Goal: Information Seeking & Learning: Check status

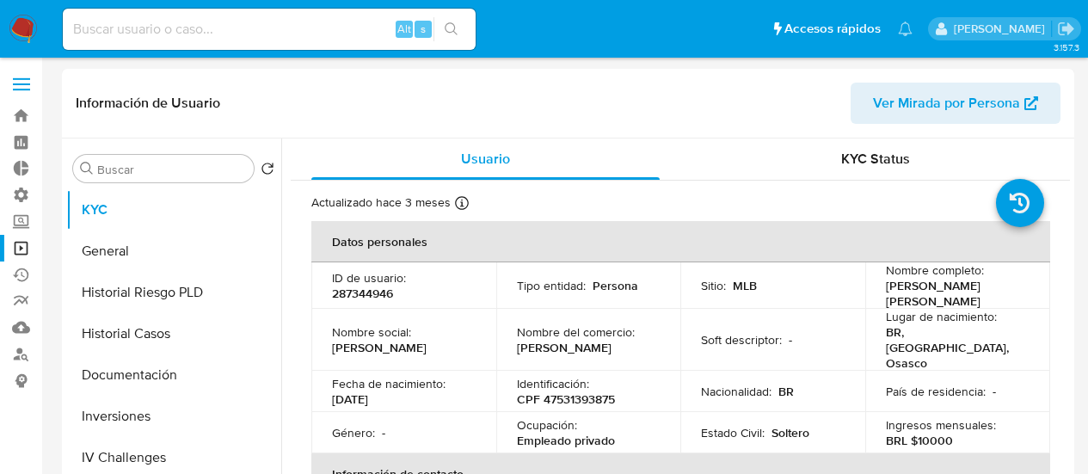
select select "10"
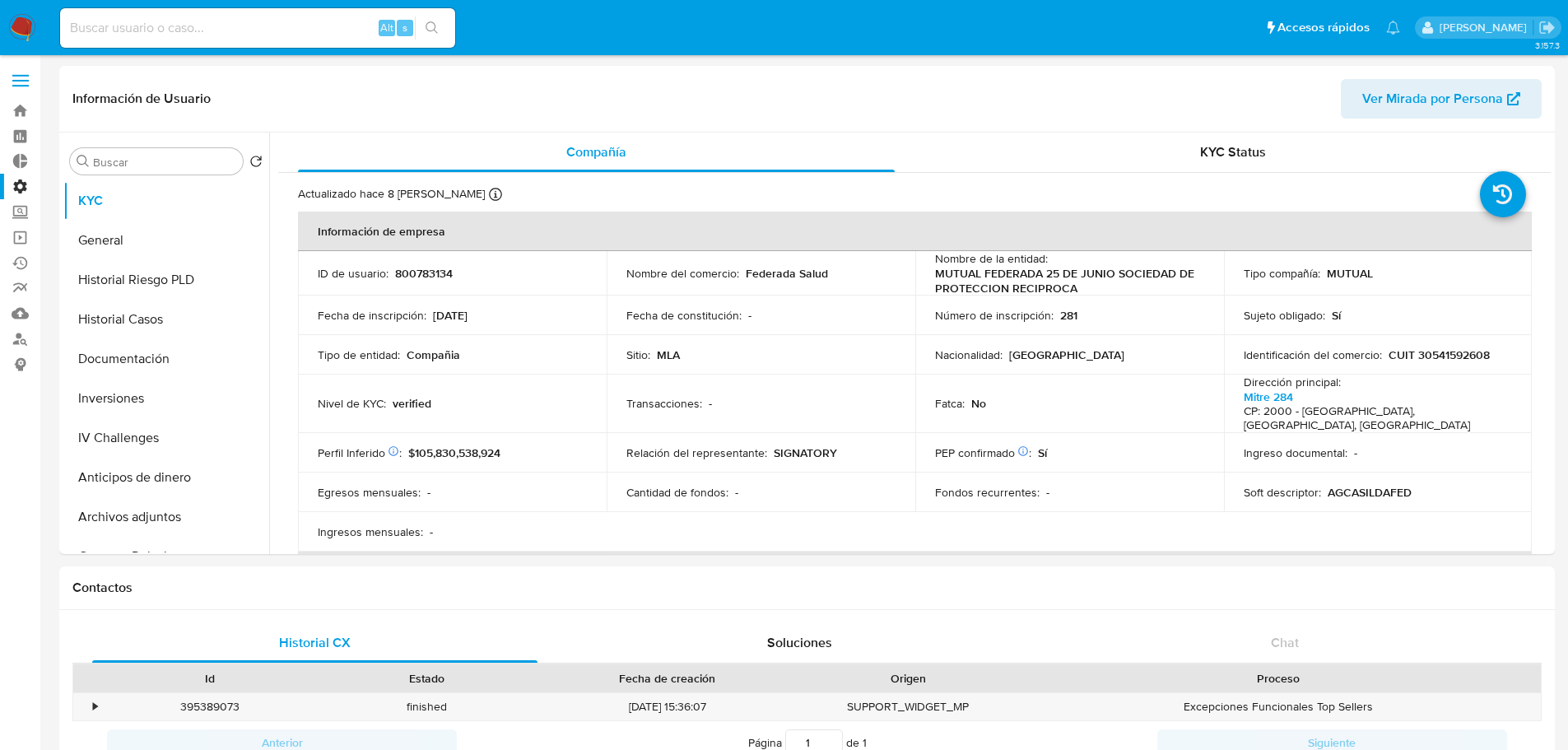
select select "50"
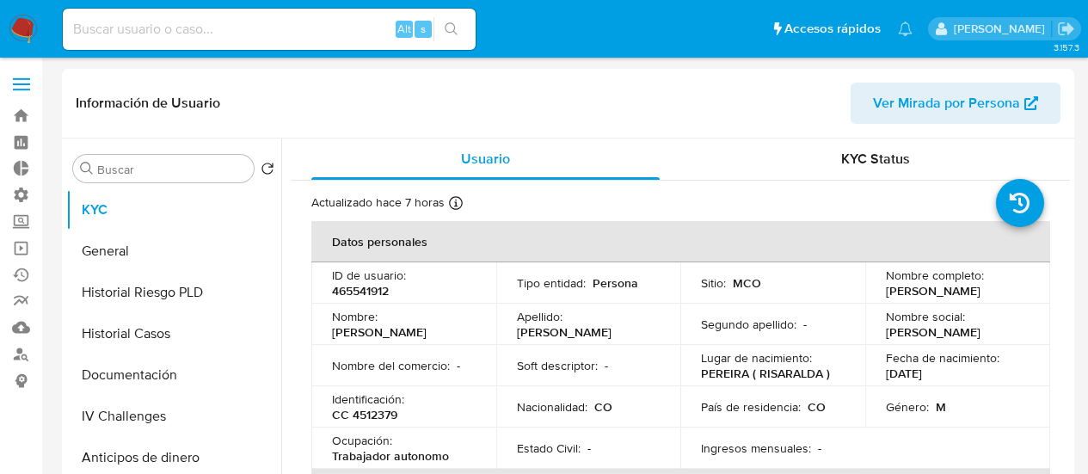
select select "10"
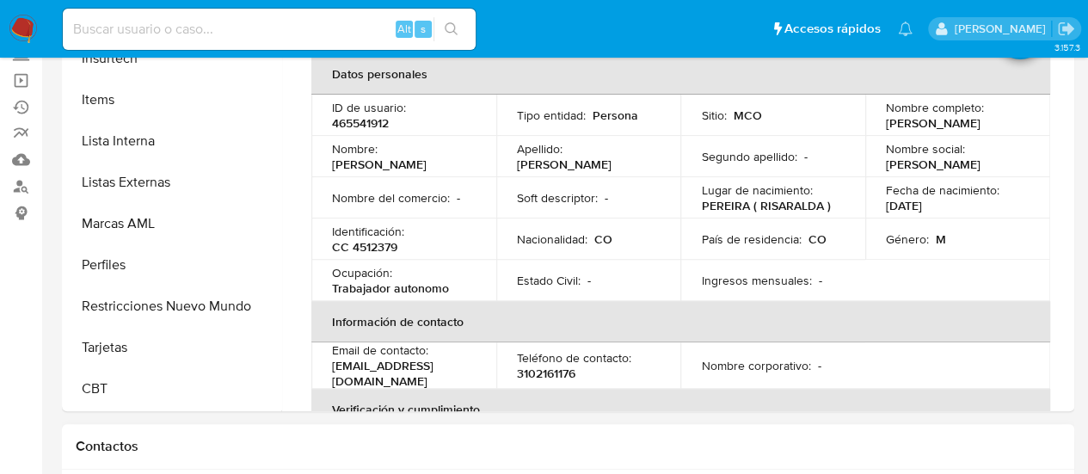
scroll to position [430, 0]
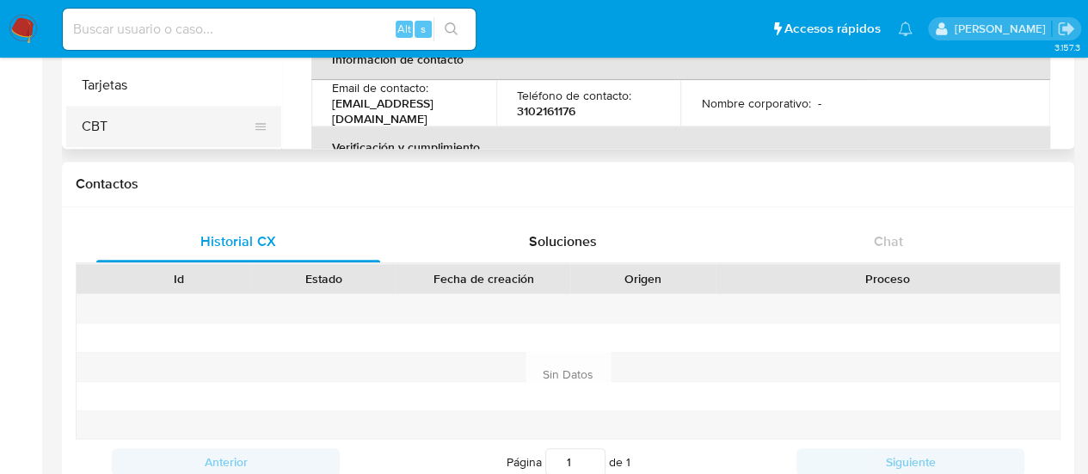
click at [114, 132] on button "CBT" at bounding box center [166, 126] width 201 height 41
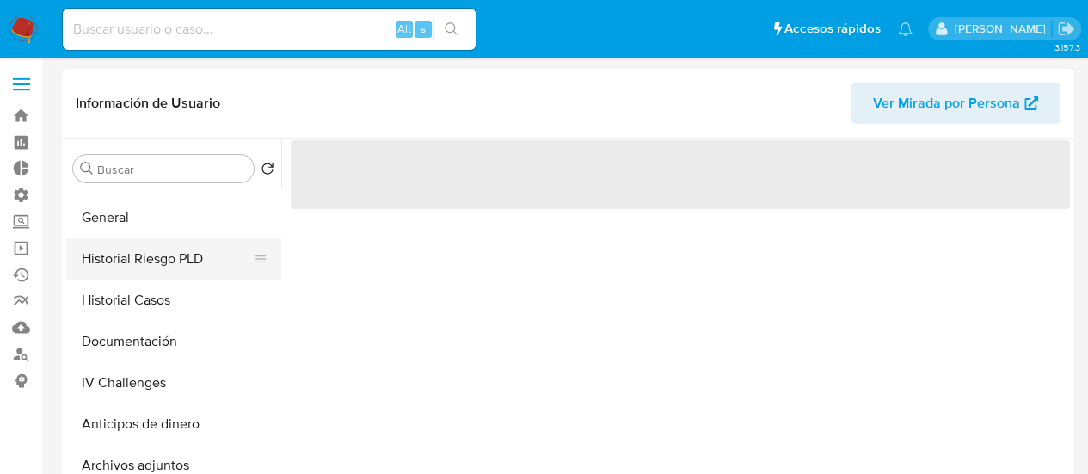
scroll to position [0, 0]
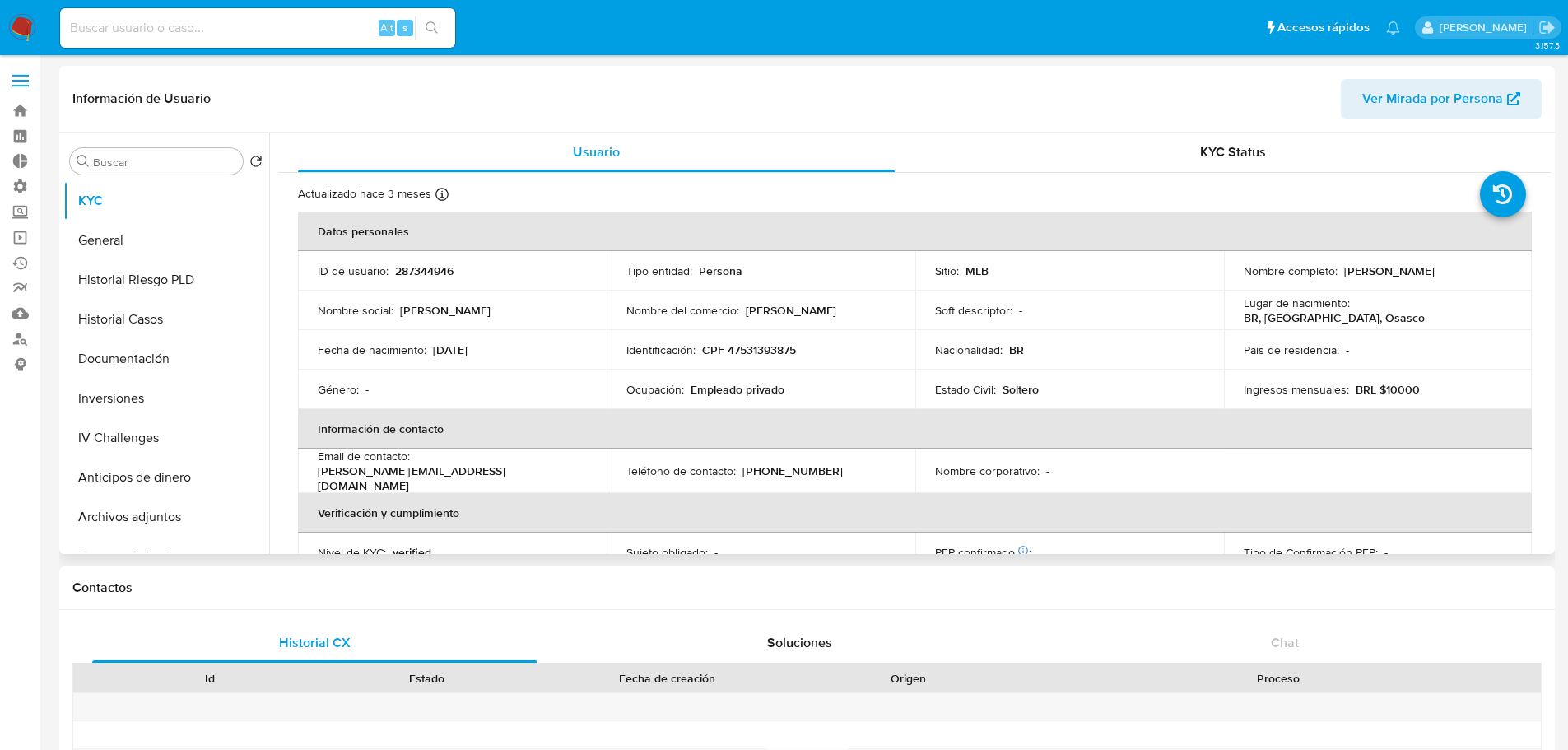
select select "10"
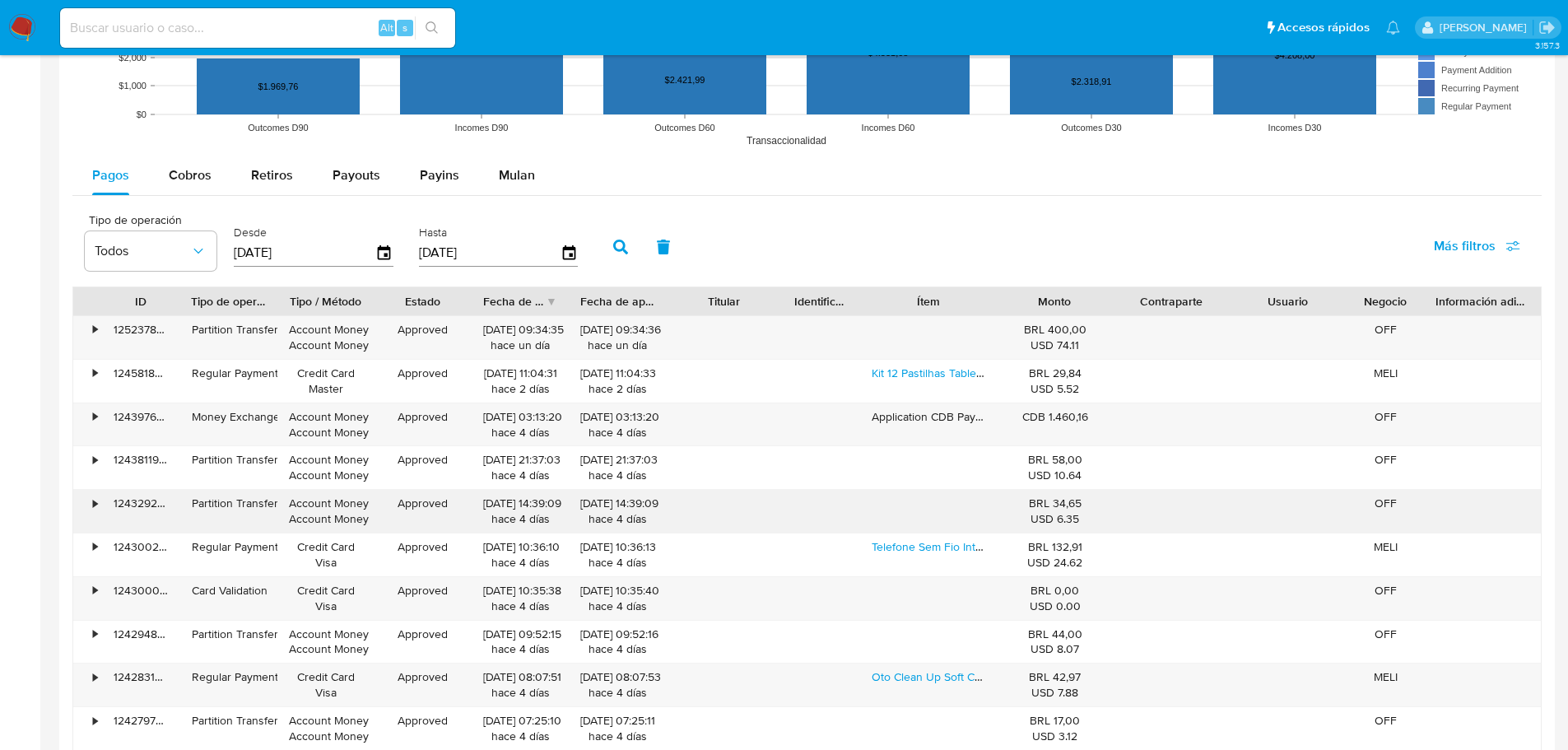
scroll to position [1482, 0]
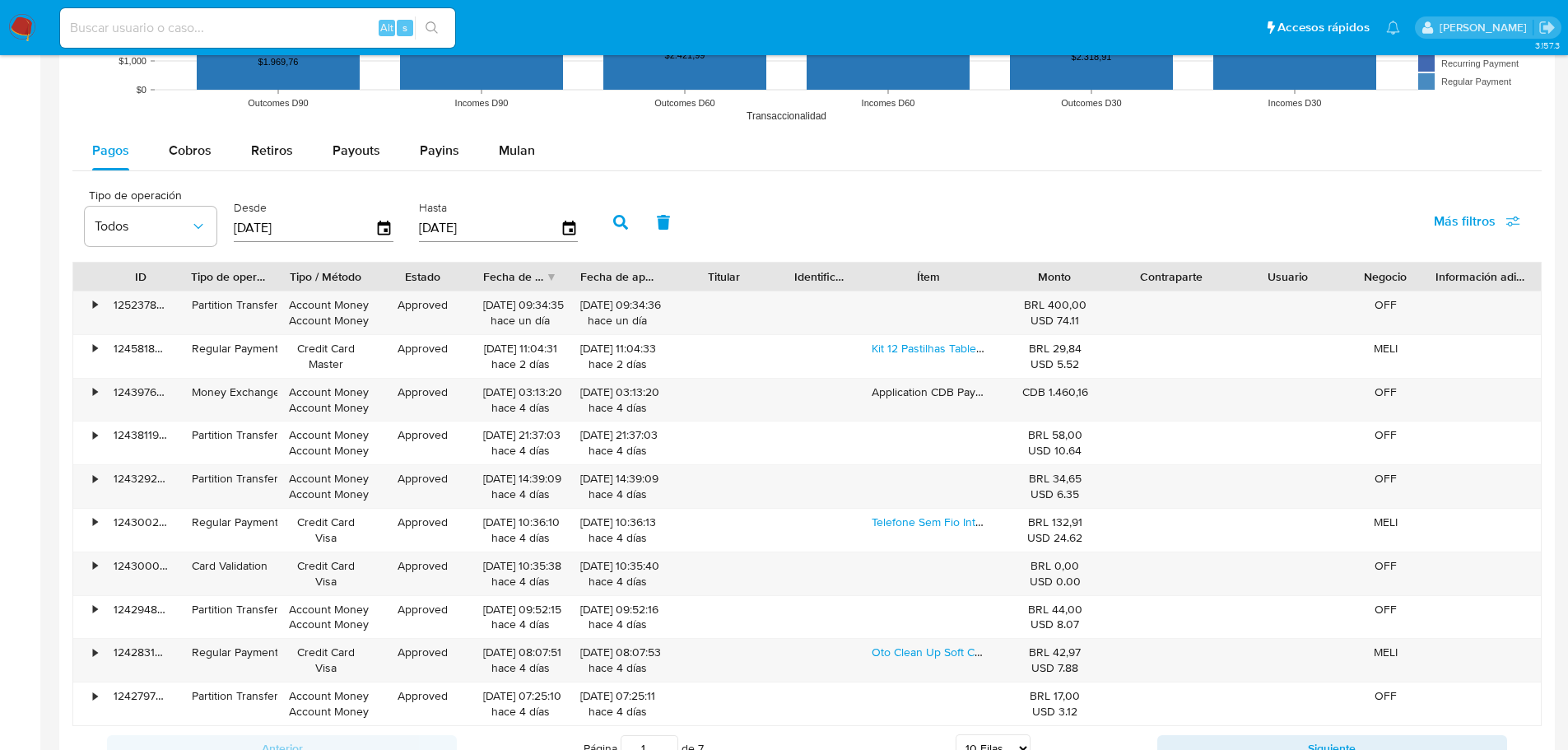
drag, startPoint x: 418, startPoint y: 232, endPoint x: 401, endPoint y: 232, distance: 17.0
click at [401, 232] on div "Tipo de operación Todos Desde 11/06/2025 Hasta 08/09/2025" at bounding box center [335, 220] width 518 height 66
drag, startPoint x: 342, startPoint y: 230, endPoint x: 230, endPoint y: 231, distance: 112.0
click at [230, 231] on div "Desde 11/06/2025" at bounding box center [316, 220] width 172 height 66
drag, startPoint x: 244, startPoint y: 222, endPoint x: 252, endPoint y: 225, distance: 8.5
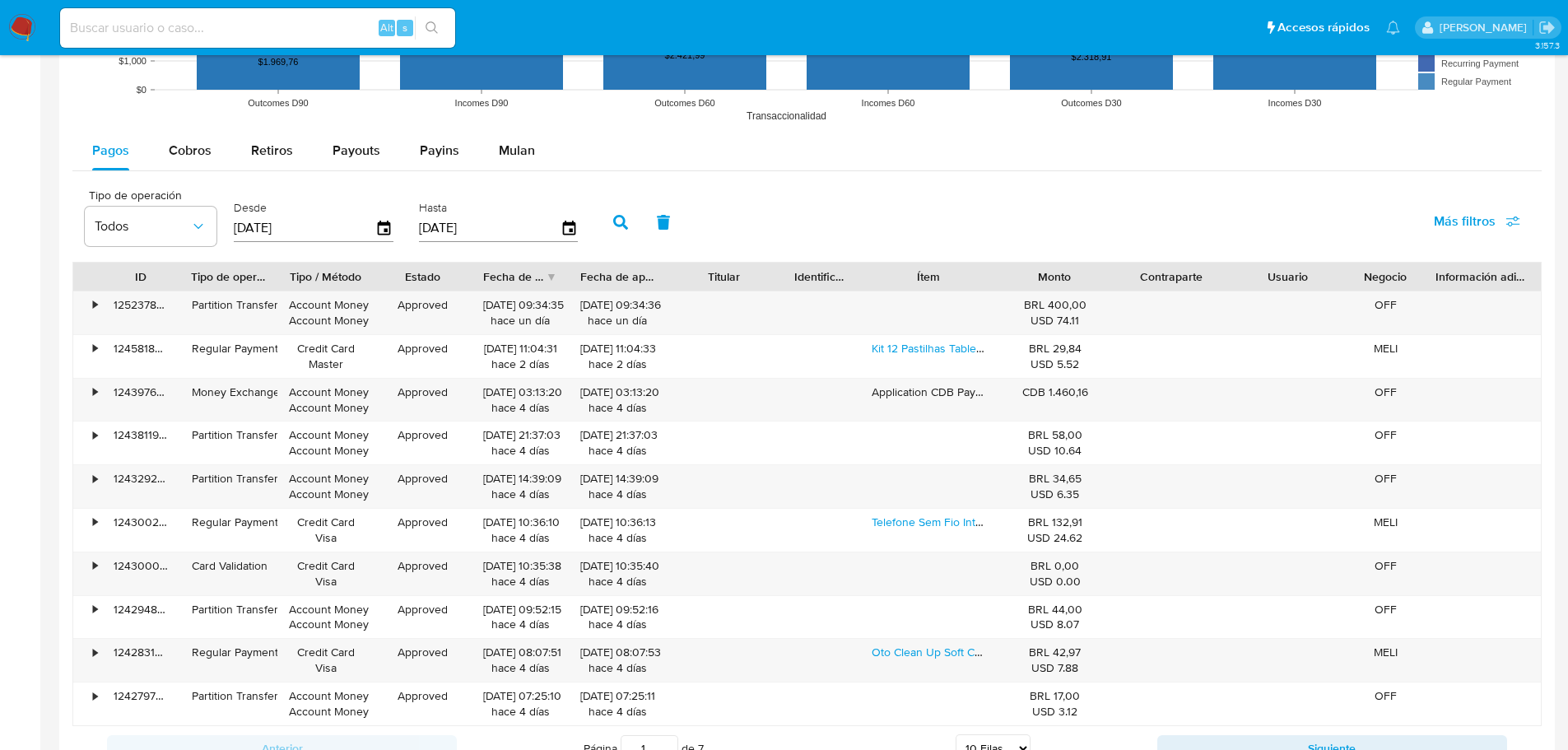
click at [250, 224] on input "[DATE]" at bounding box center [304, 229] width 142 height 27
type input "00/92/025_"
type input "1_/__/____"
type input "[DATE]"
click at [609, 223] on button "button" at bounding box center [620, 222] width 43 height 39
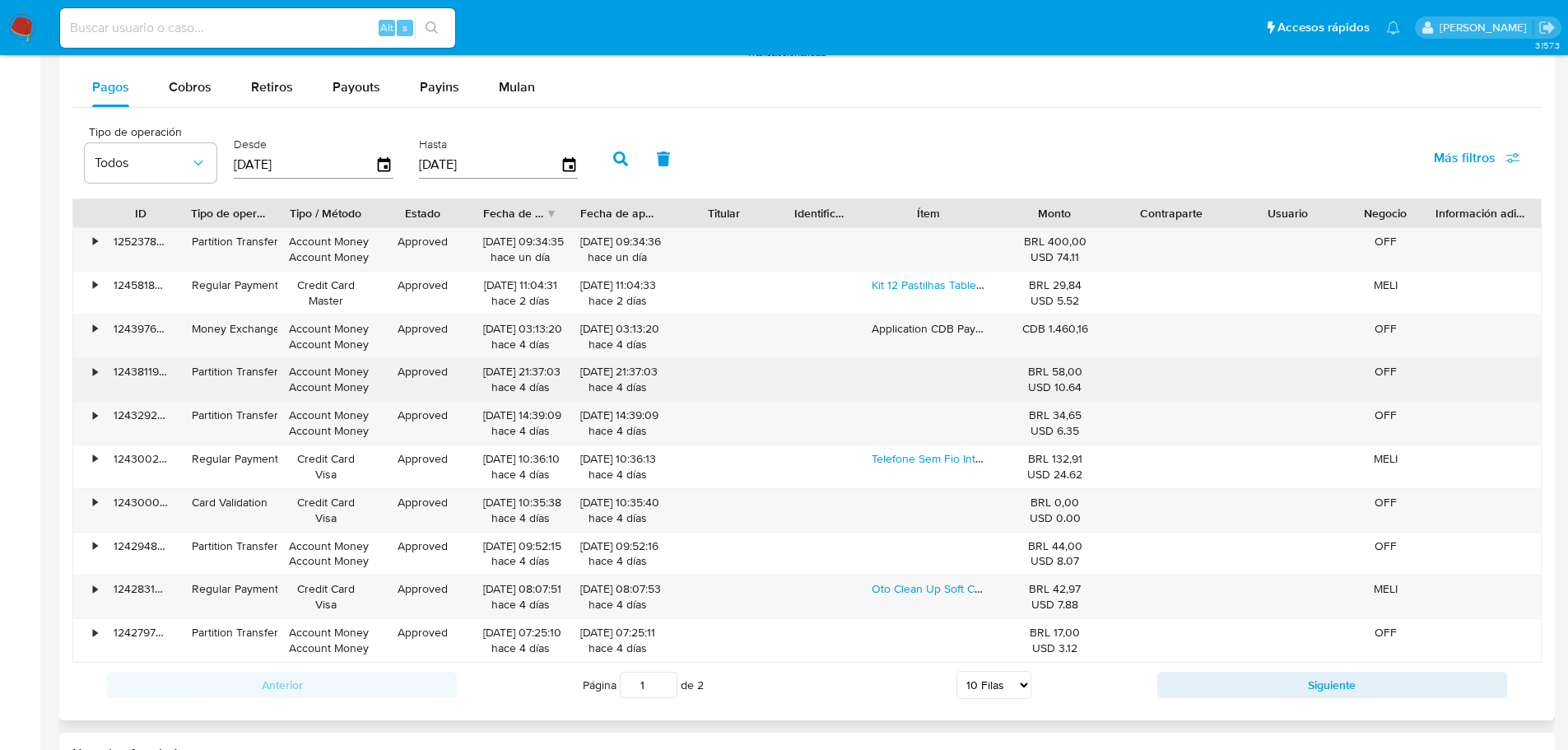
scroll to position [1729, 0]
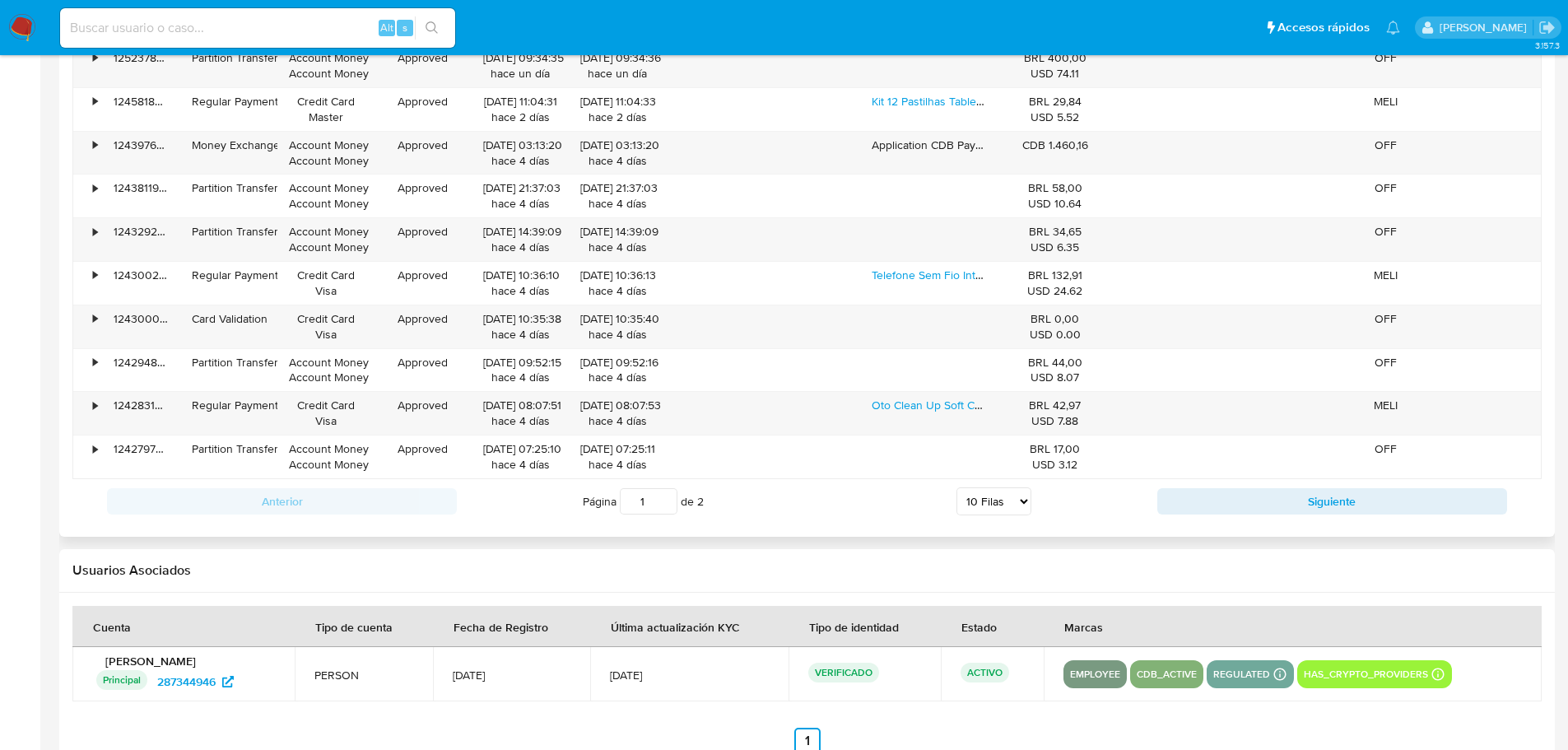
click at [1017, 495] on select "5 Filas 10 Filas 20 Filas 25 Filas 50 Filas 100 Filas" at bounding box center [994, 500] width 75 height 28
select select "20"
click at [957, 487] on select "5 Filas 10 Filas 20 Filas 25 Filas 50 Filas 100 Filas" at bounding box center [994, 500] width 75 height 28
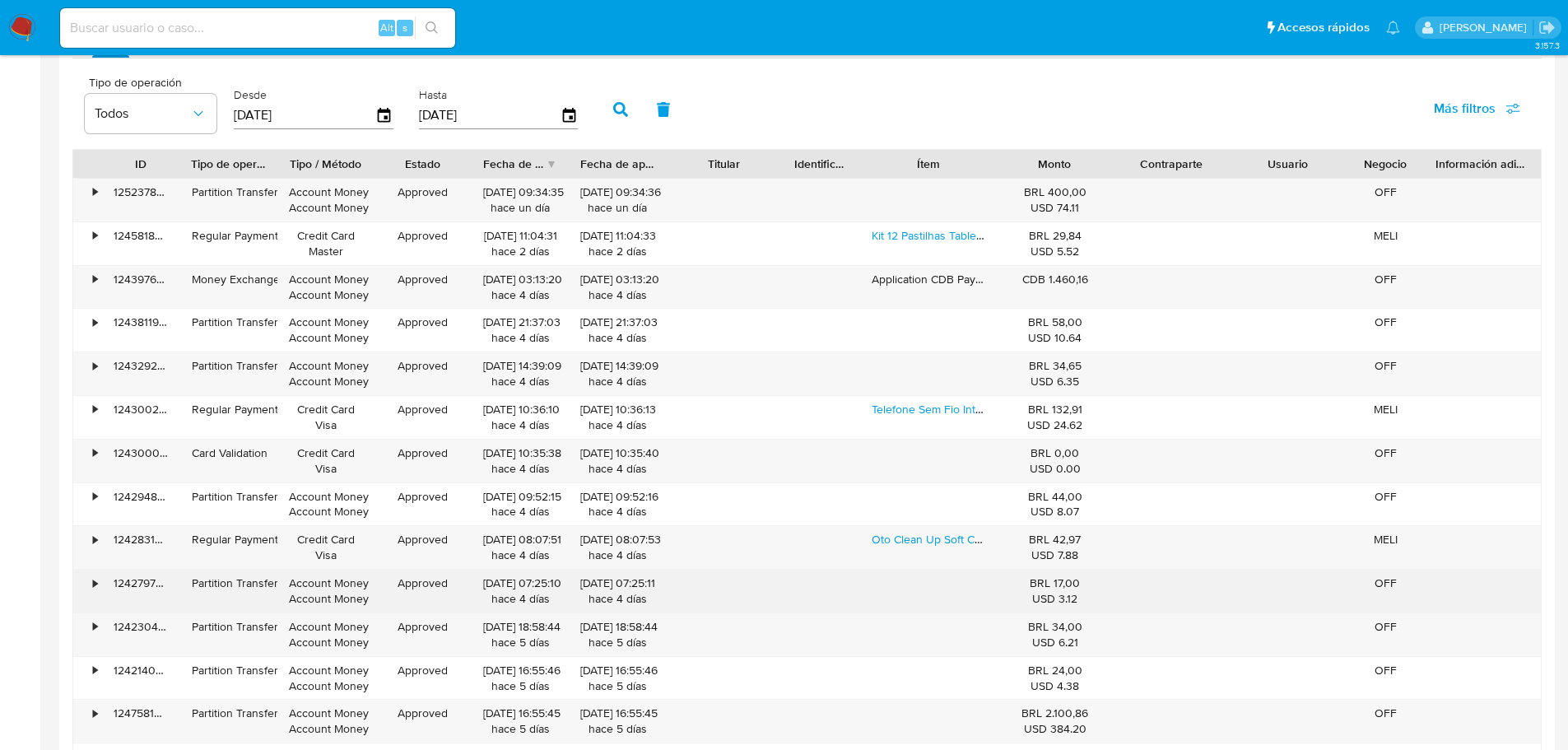
scroll to position [1646, 0]
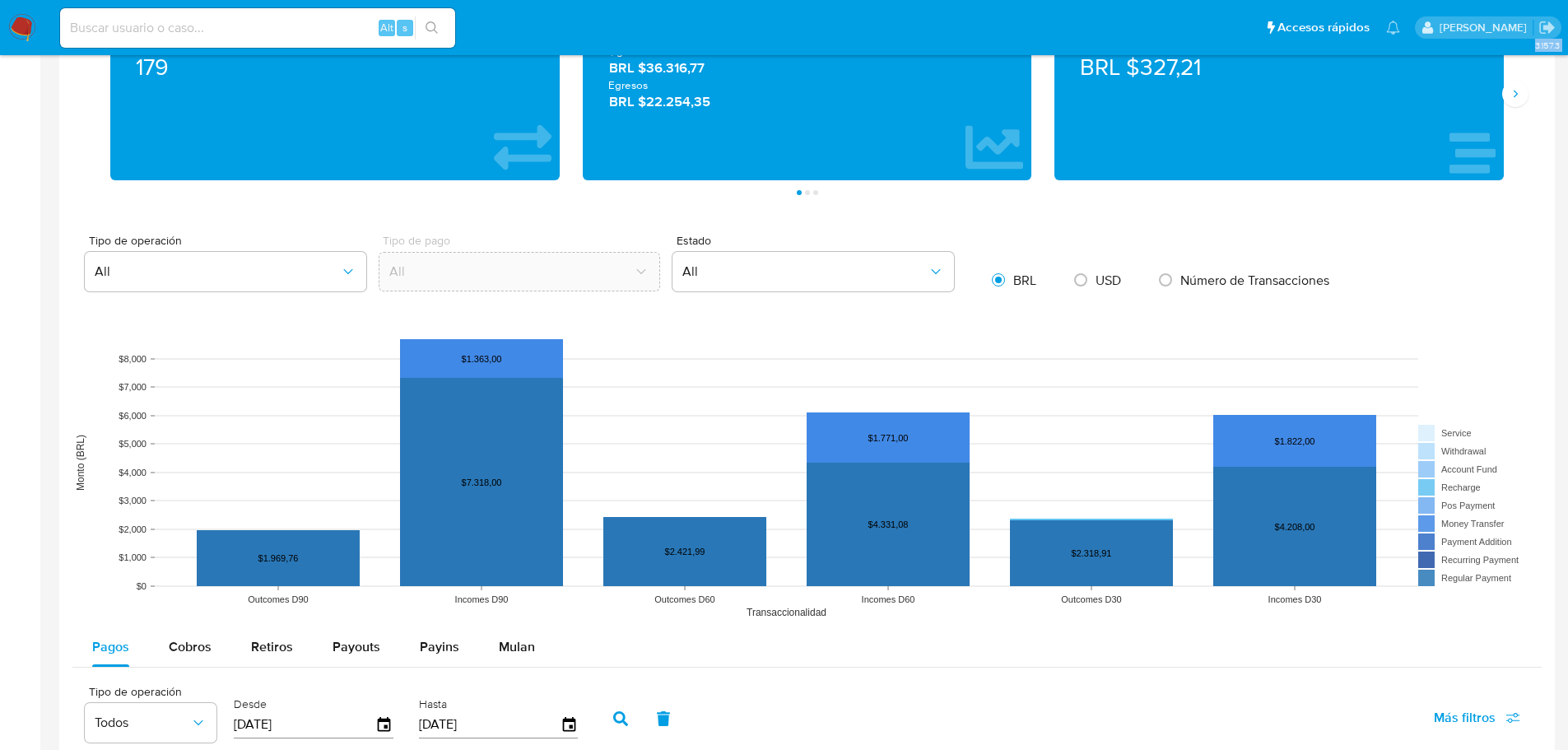
scroll to position [1152, 0]
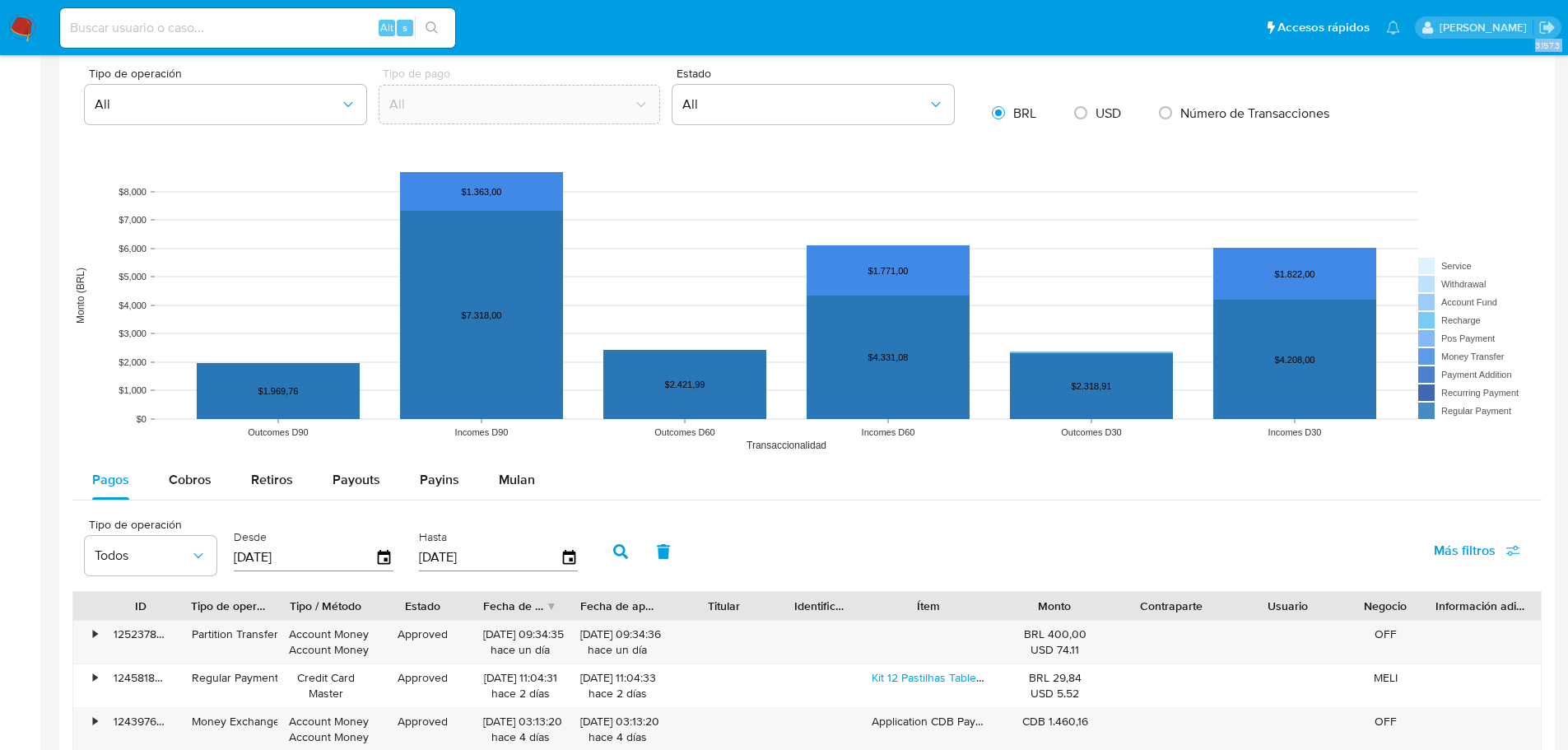
drag, startPoint x: 46, startPoint y: 557, endPoint x: 58, endPoint y: 545, distance: 17.0
click at [47, 557] on main "3.157.3 Información de Usuario Ver Mirada por Persona Buscar Volver al orden po…" at bounding box center [784, 311] width 1568 height 2925
click at [200, 483] on span "Cobros" at bounding box center [189, 479] width 43 height 19
select select "10"
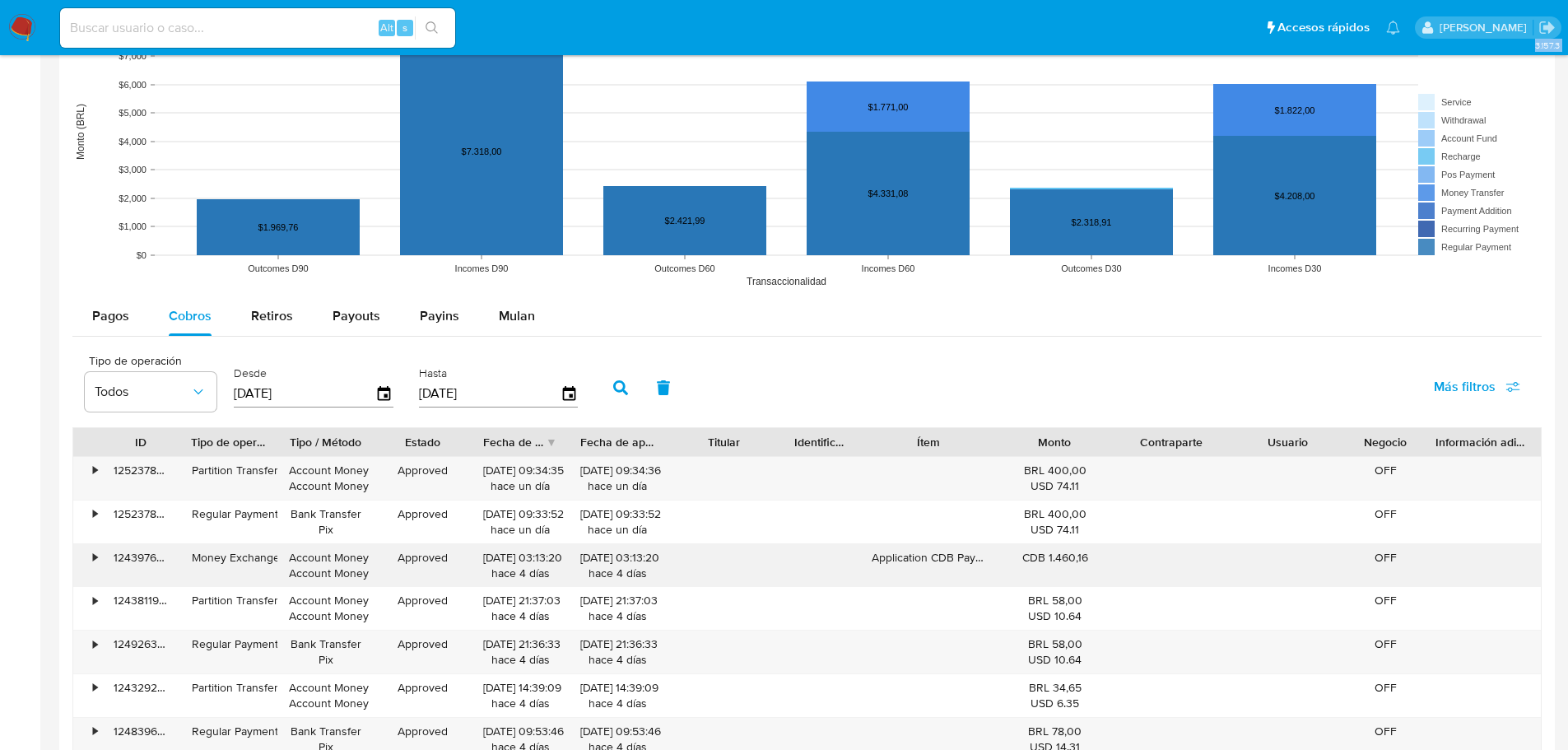
scroll to position [1316, 0]
click at [99, 477] on div "•" at bounding box center [88, 477] width 29 height 43
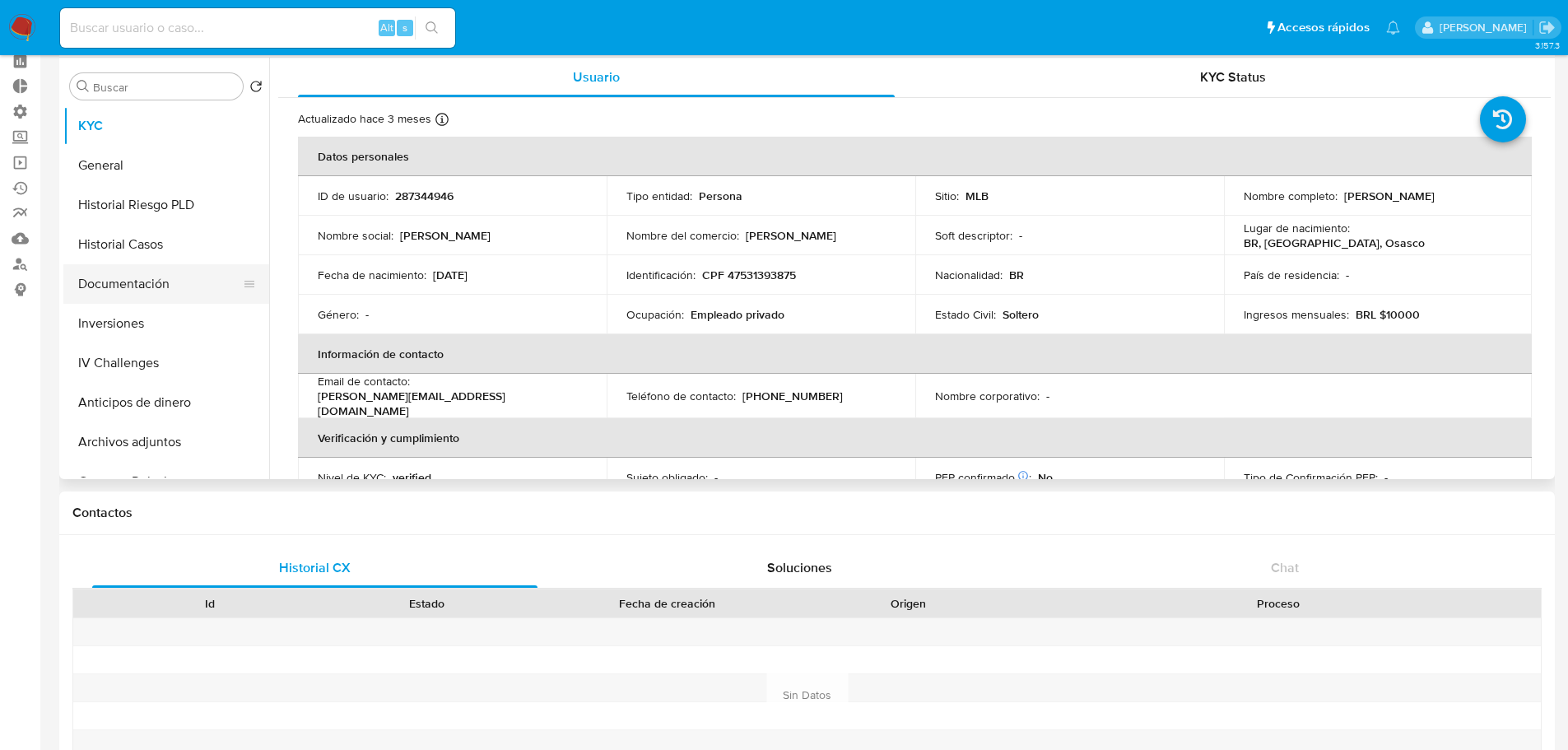
scroll to position [0, 0]
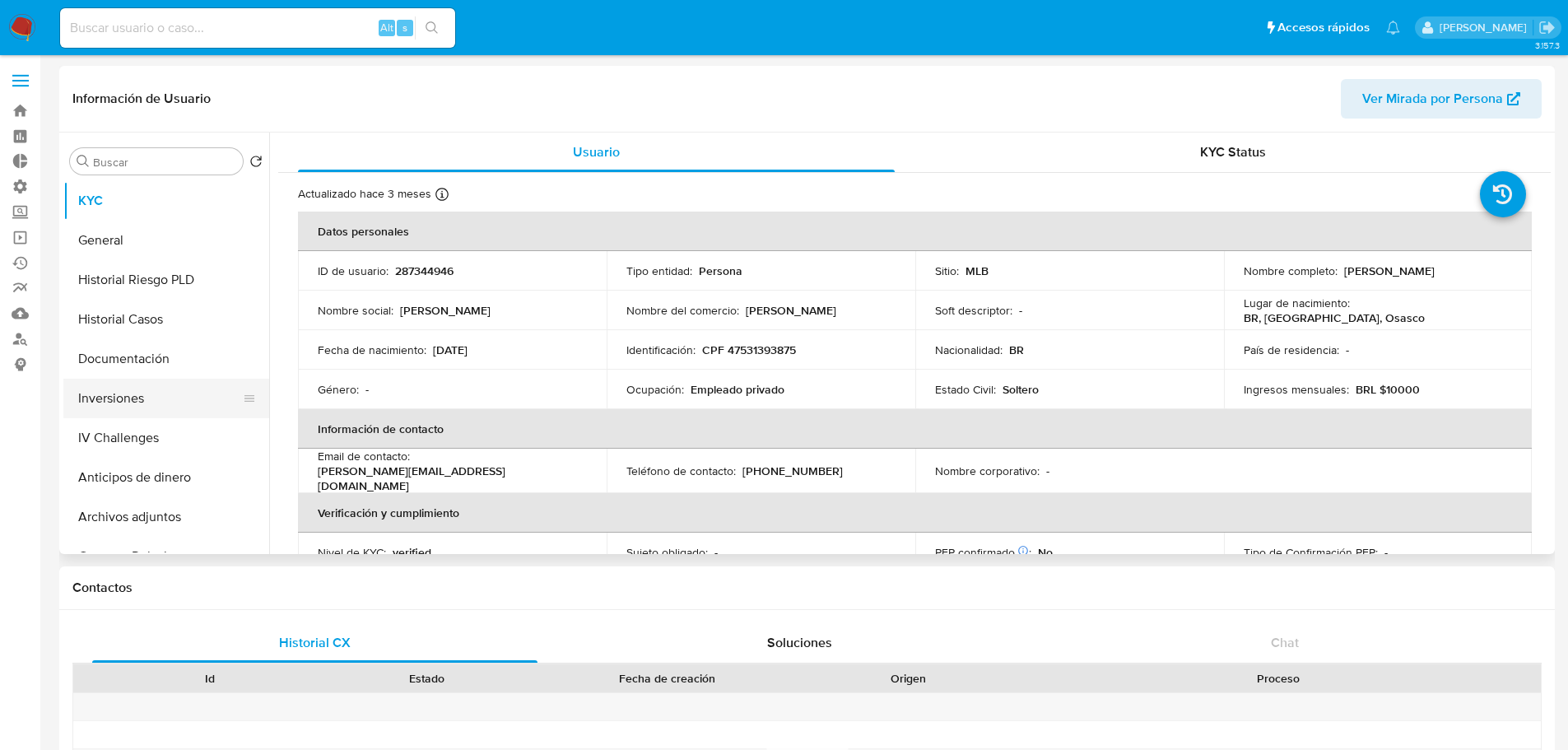
click at [132, 401] on button "Inversiones" at bounding box center [159, 398] width 192 height 39
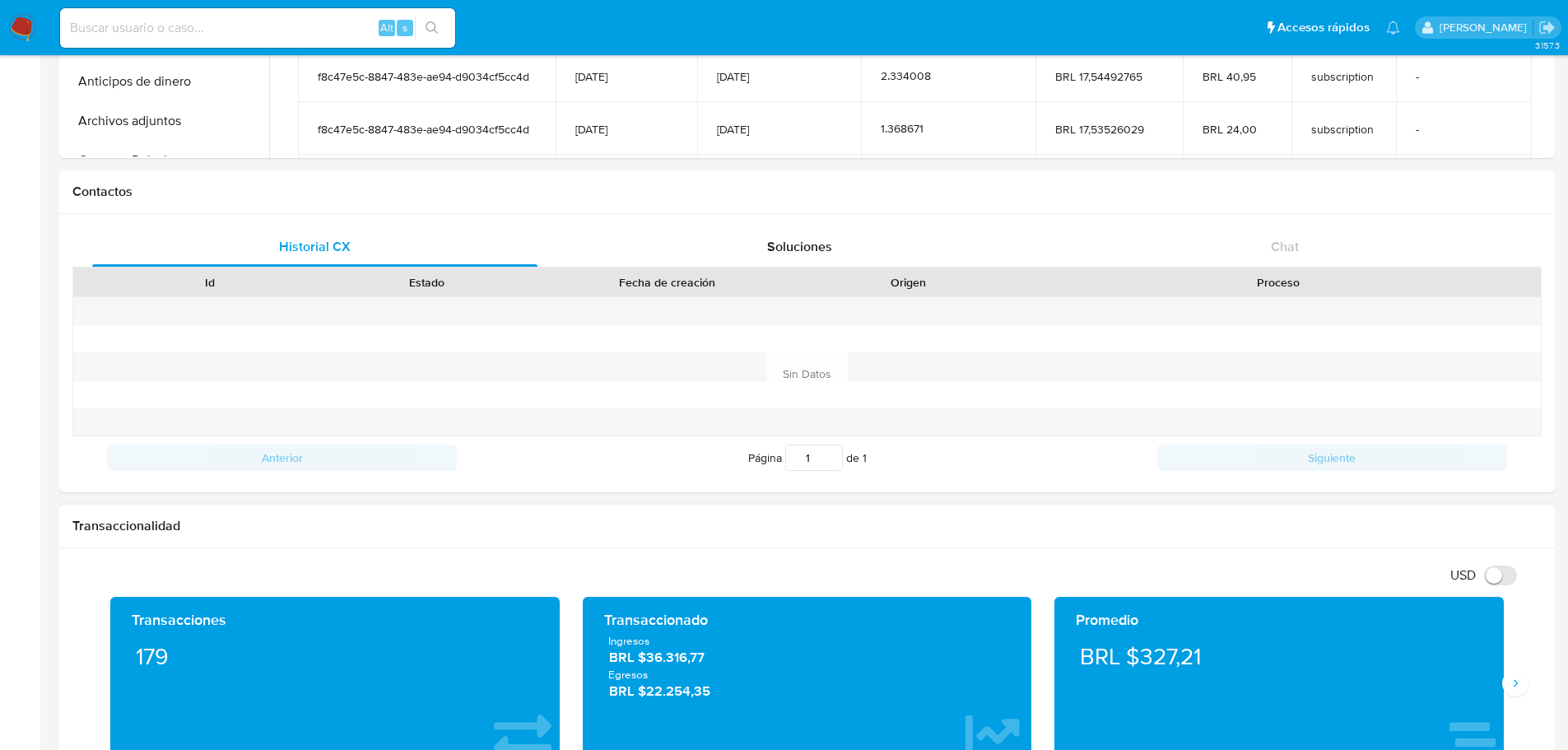
scroll to position [411, 0]
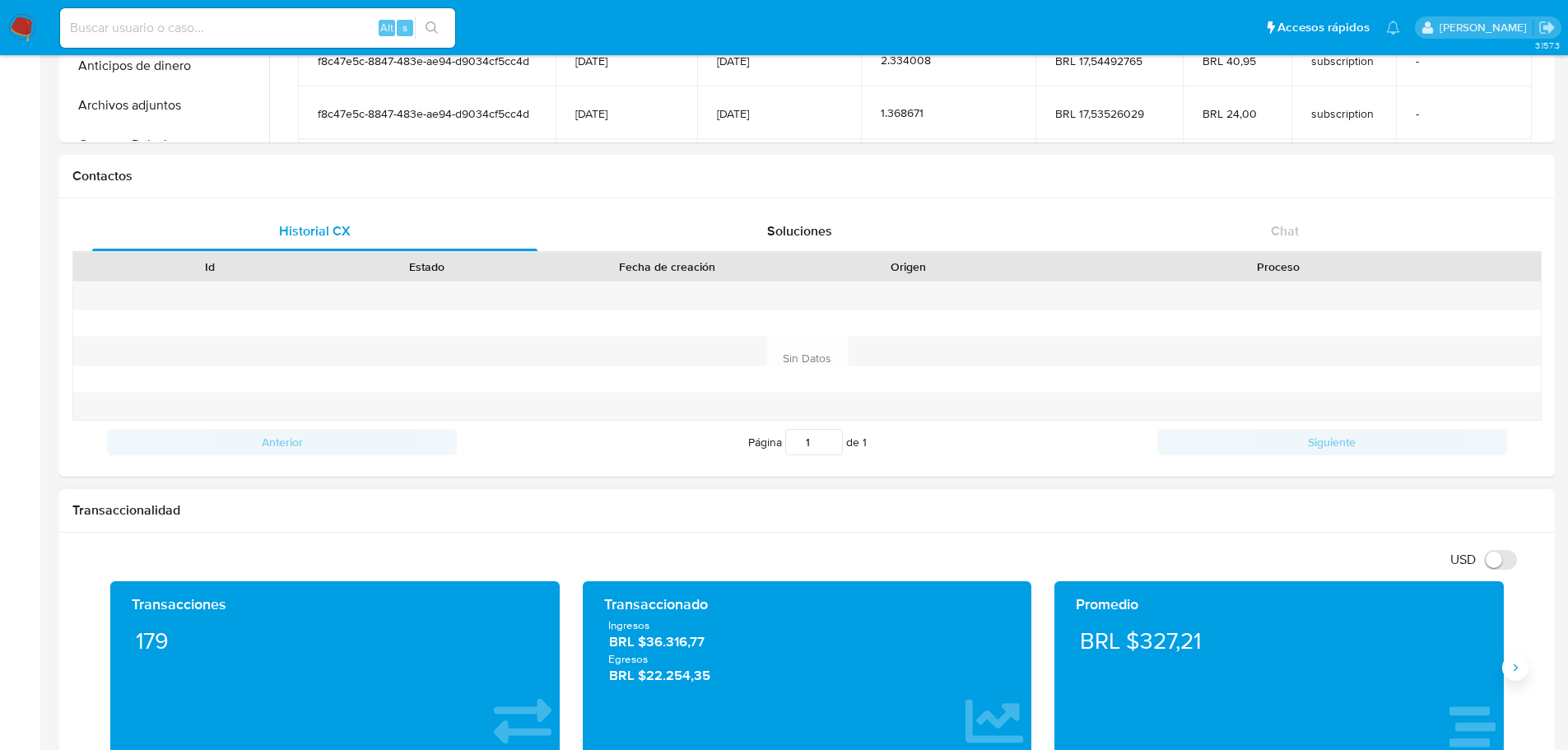
click at [1514, 667] on icon "Siguiente" at bounding box center [1515, 668] width 13 height 13
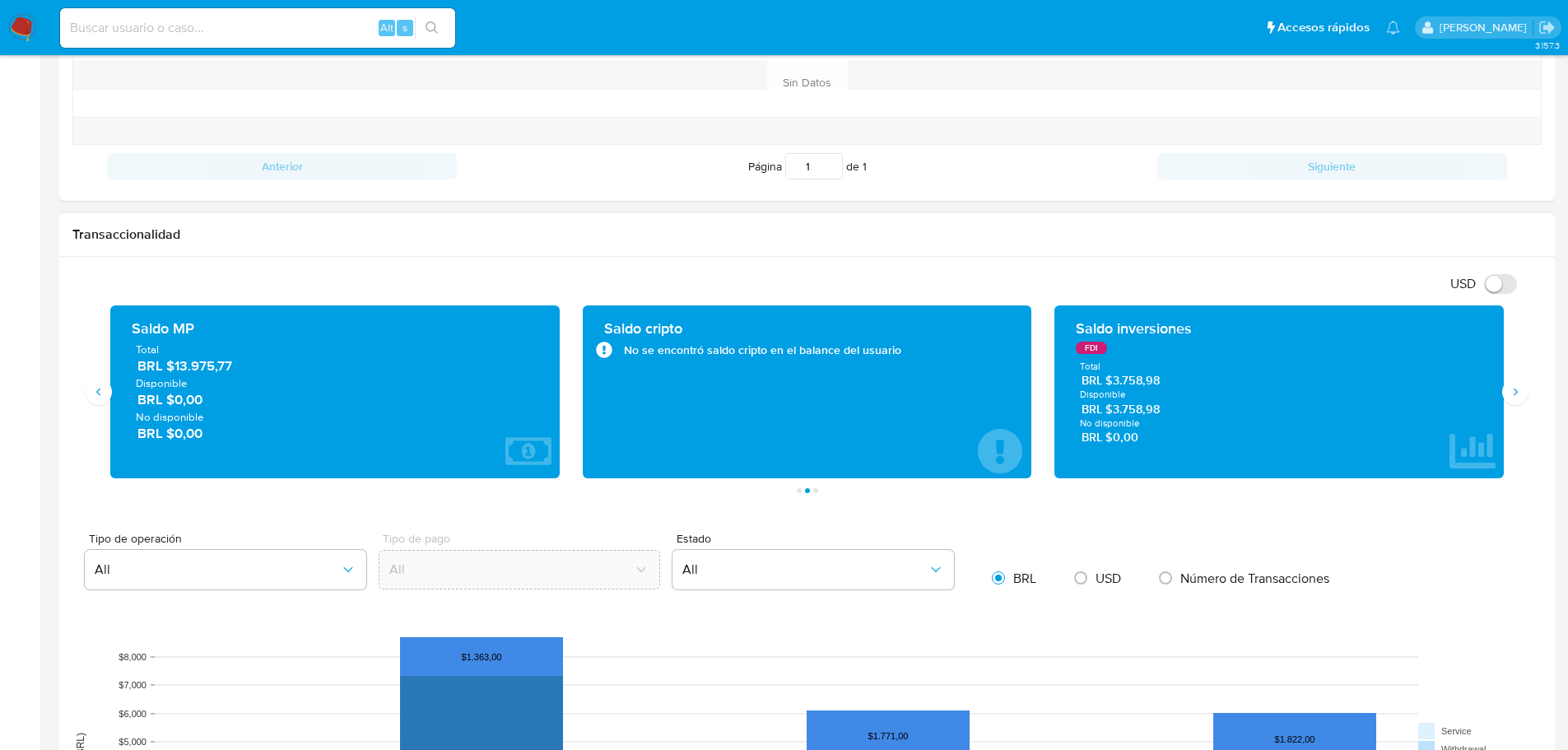
scroll to position [576, 0]
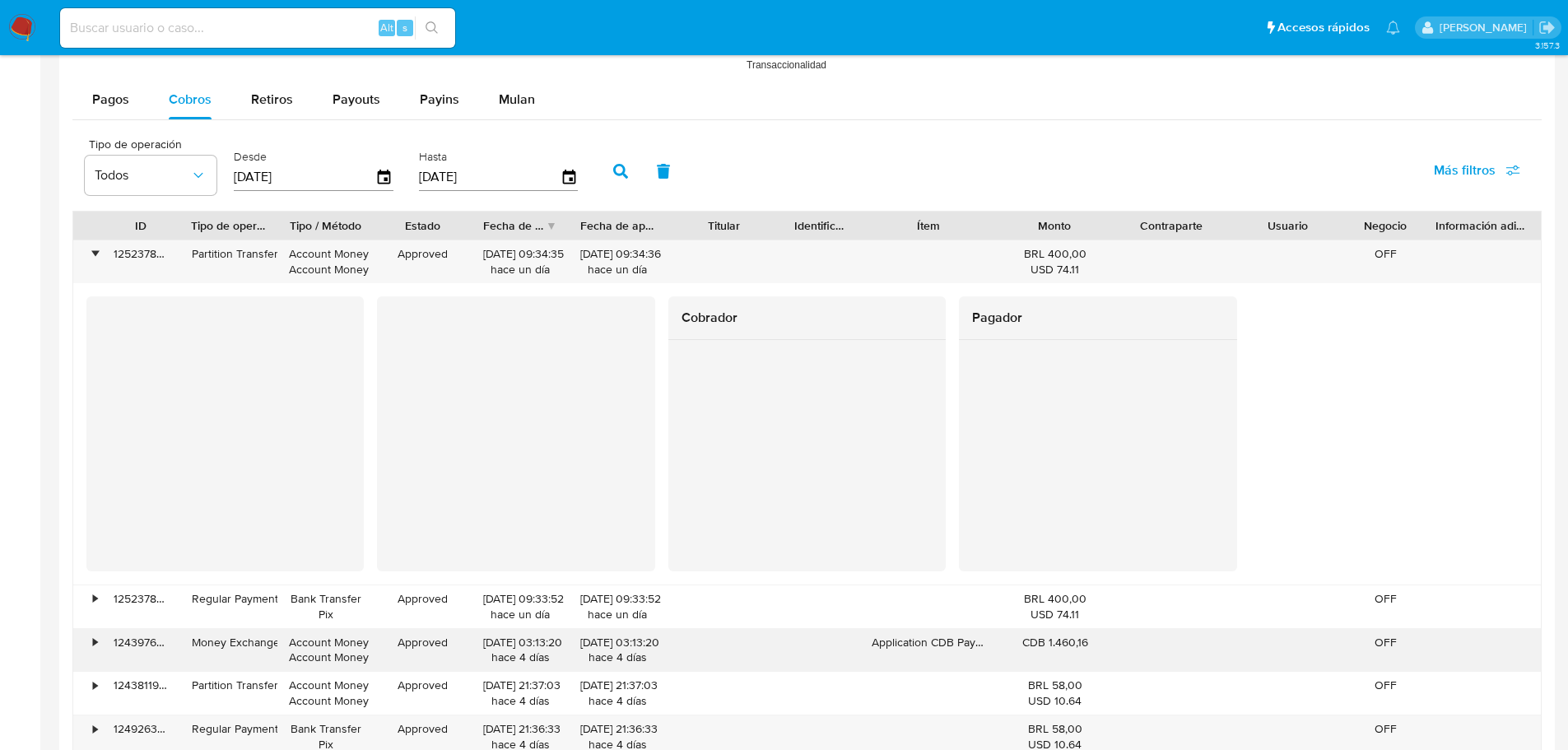
scroll to position [1646, 0]
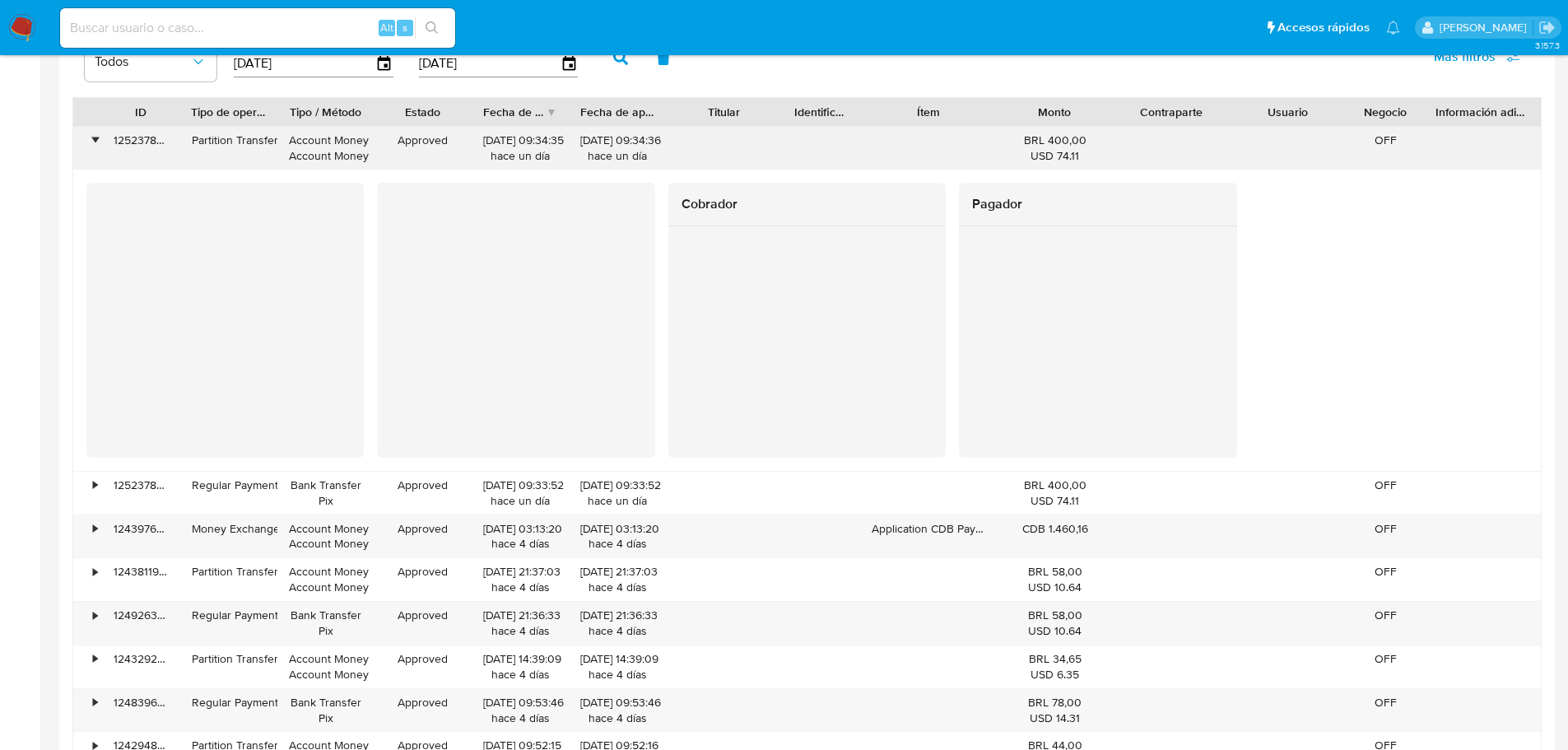
click at [95, 139] on div "•" at bounding box center [95, 141] width 4 height 15
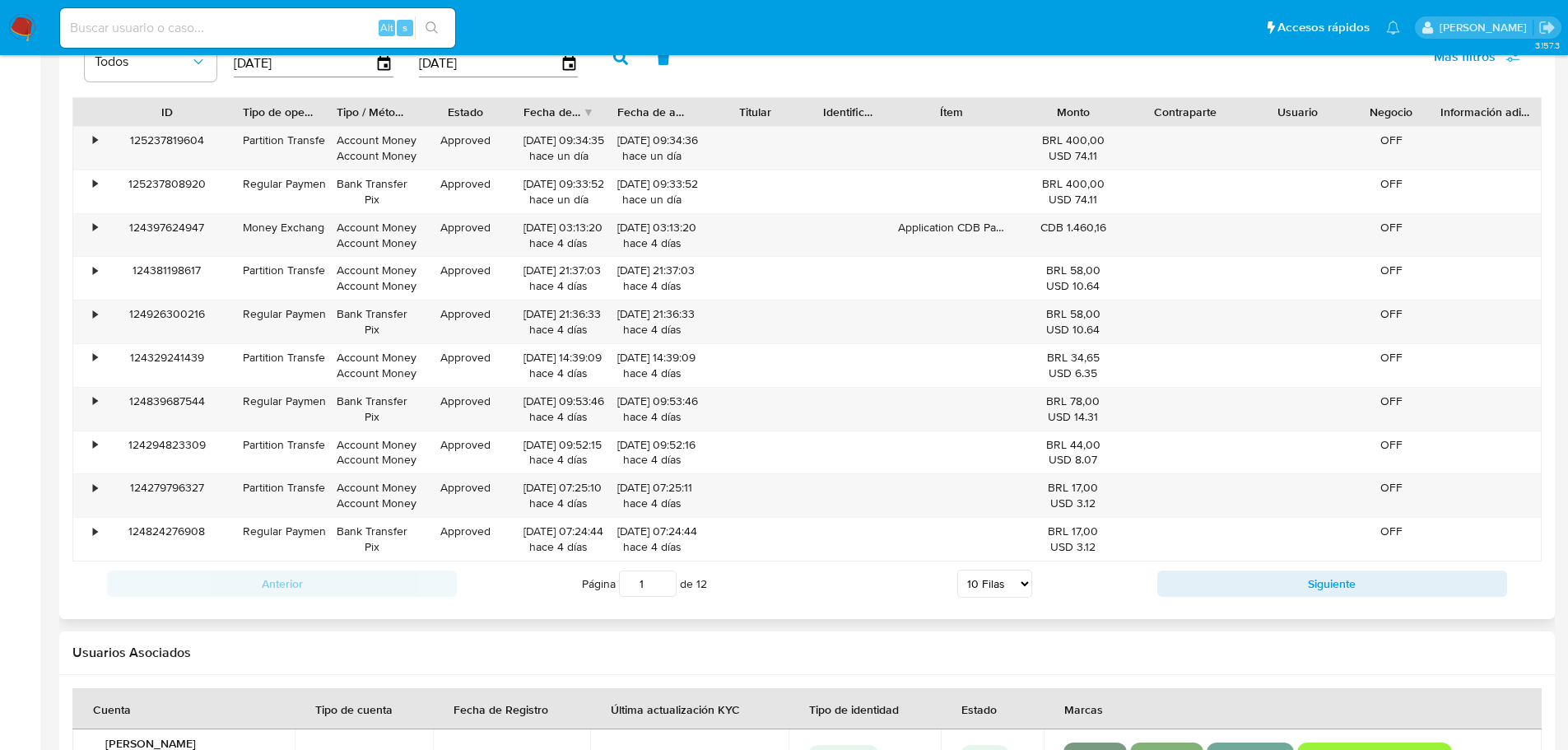
drag, startPoint x: 174, startPoint y: 115, endPoint x: 227, endPoint y: 117, distance: 53.0
click at [227, 117] on div at bounding box center [231, 111] width 30 height 28
click at [180, 234] on div "124397624947" at bounding box center [166, 235] width 129 height 43
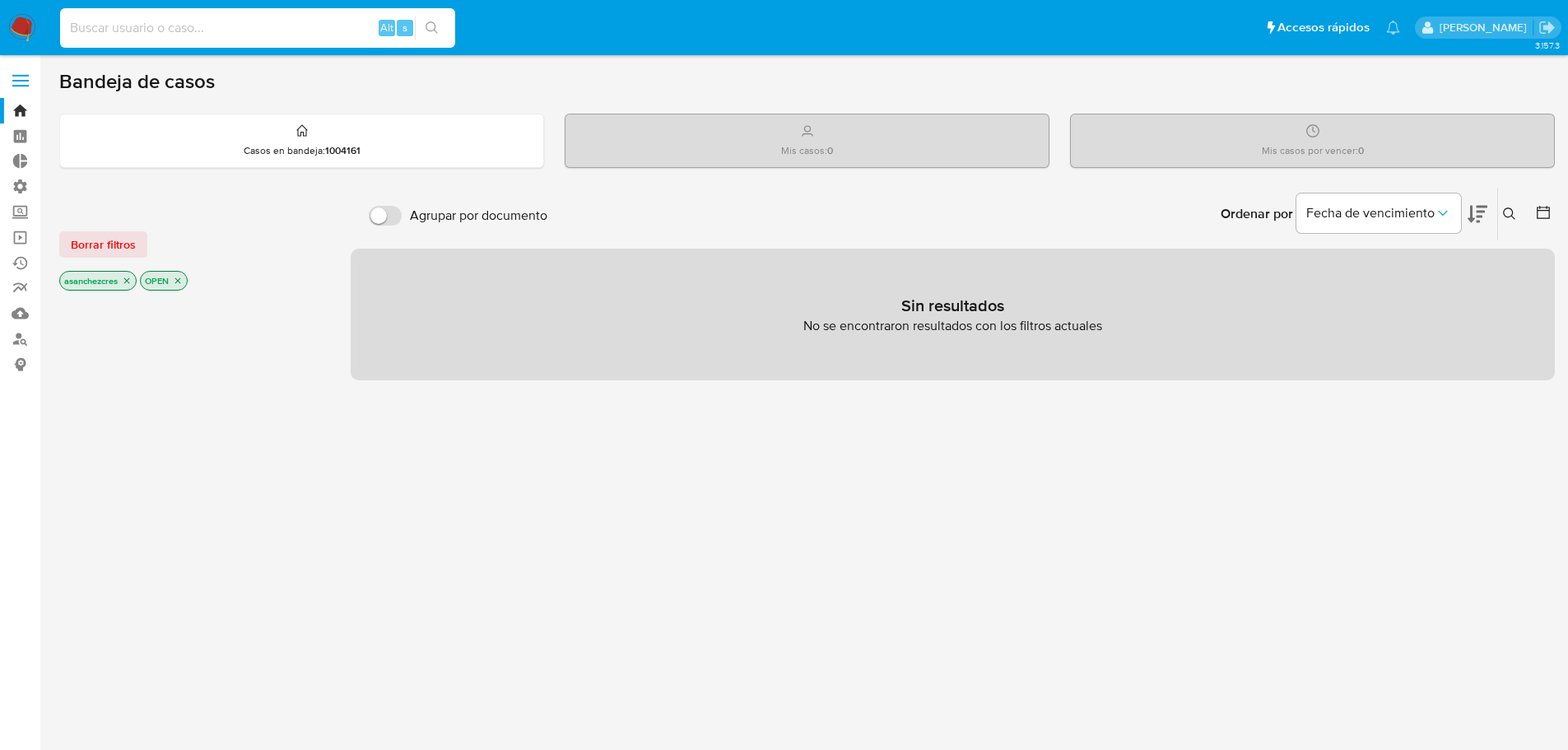
click at [125, 17] on input at bounding box center [257, 28] width 395 height 21
type input "[EMAIL_ADDRESS][DOMAIN_NAME]"
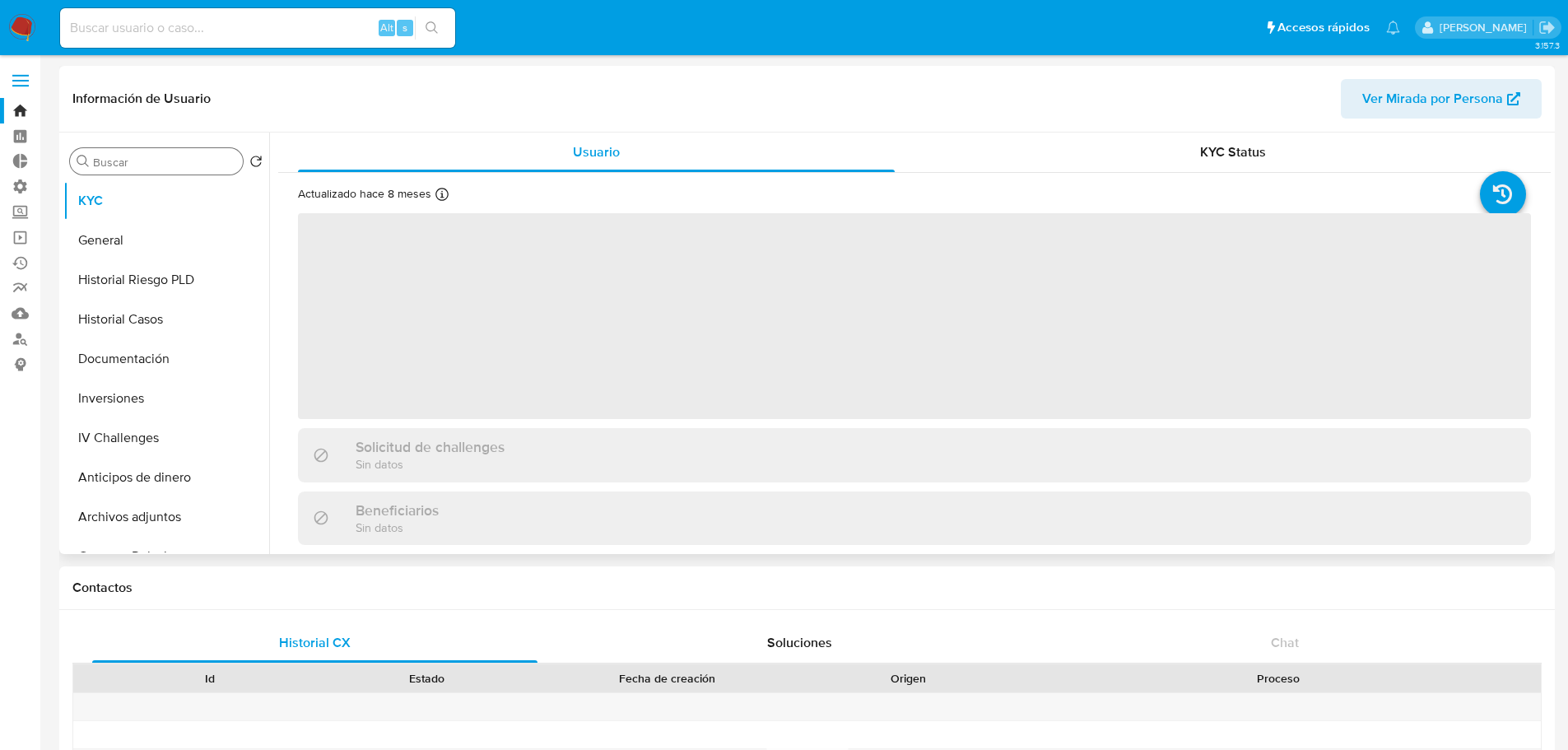
click at [166, 164] on input "Buscar" at bounding box center [165, 162] width 144 height 14
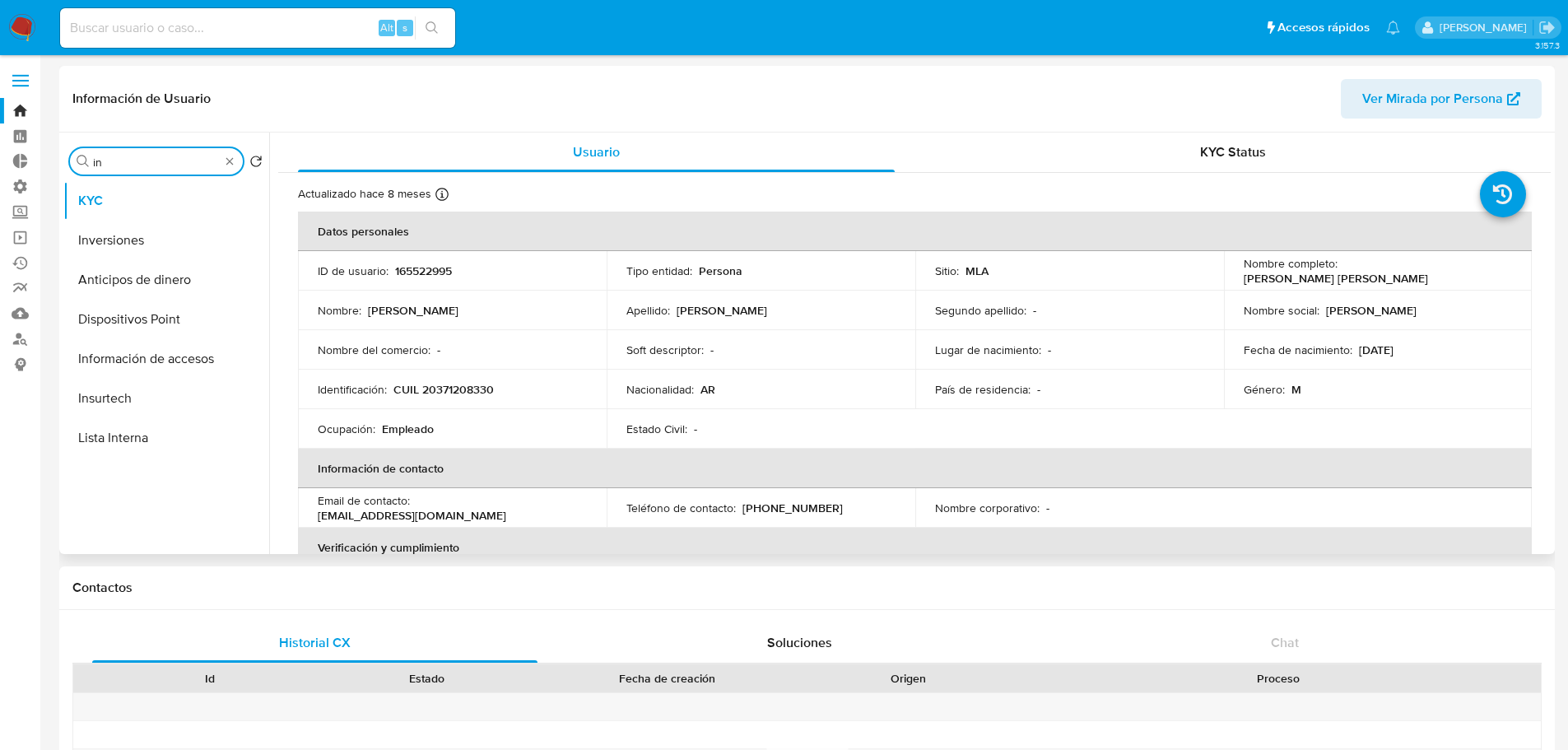
type input "inv"
select select "10"
type input "inv"
drag, startPoint x: 166, startPoint y: 222, endPoint x: 165, endPoint y: 232, distance: 10.0
click at [165, 232] on button "Inversiones" at bounding box center [166, 240] width 206 height 39
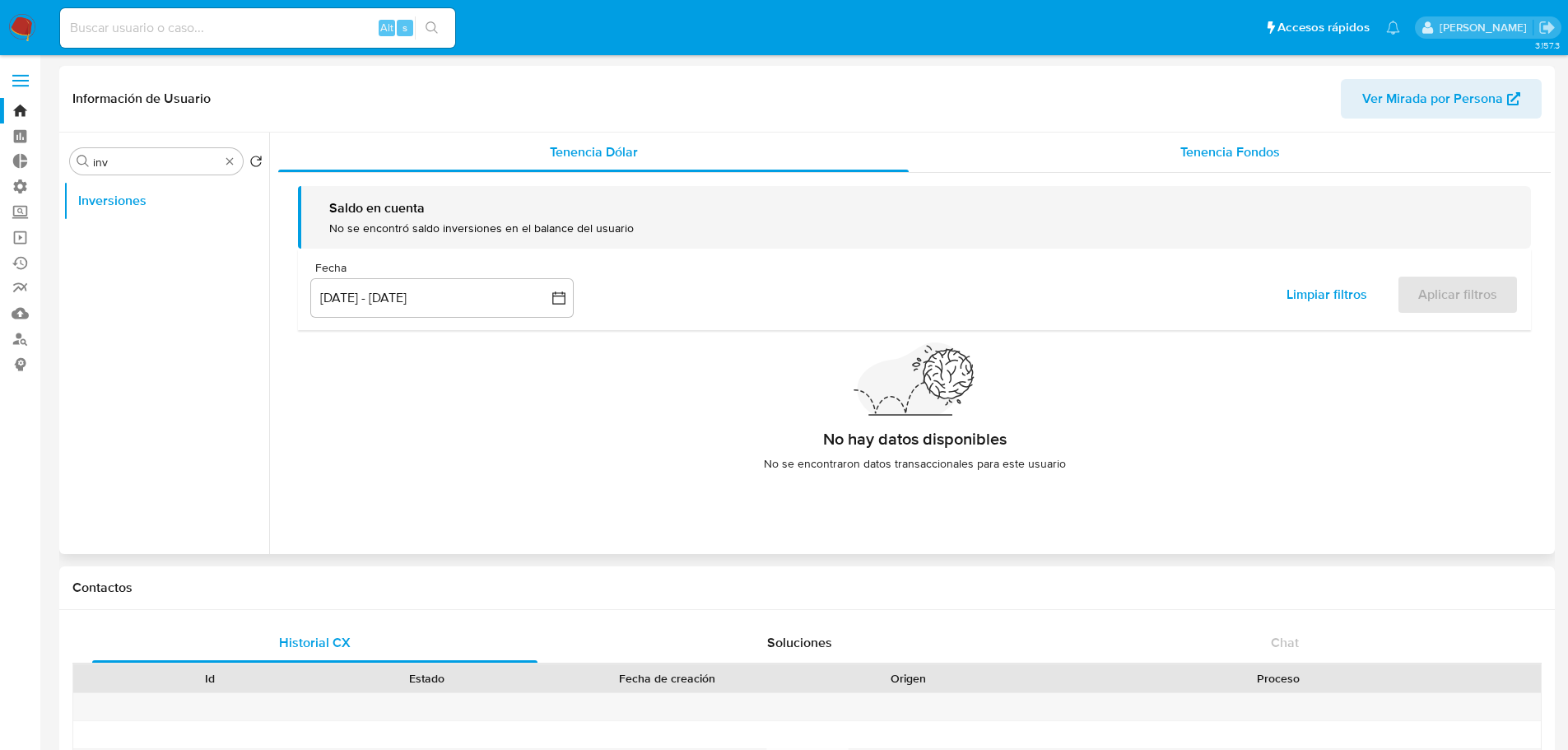
click at [1182, 162] on div "Tenencia Fondos" at bounding box center [1229, 152] width 642 height 39
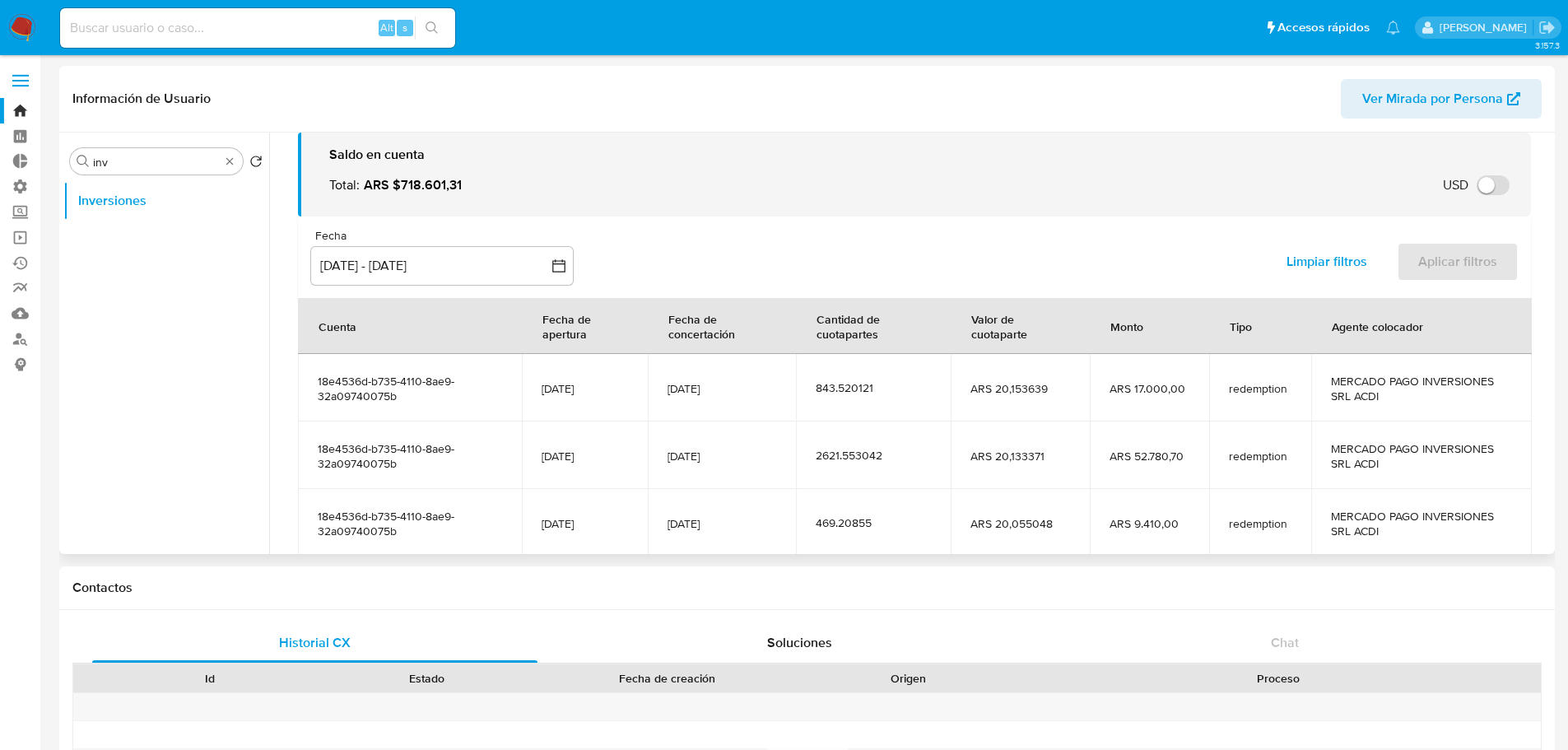
scroll to position [82, 0]
